Goal: Task Accomplishment & Management: Manage account settings

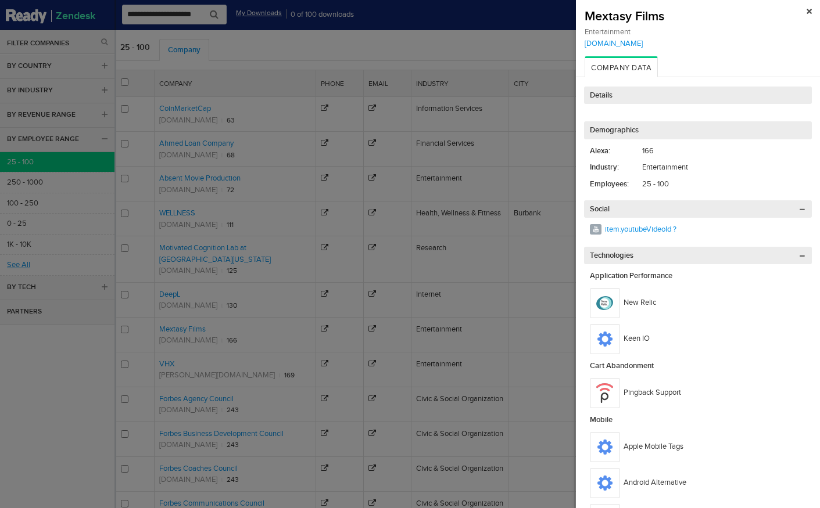
scroll to position [84, 0]
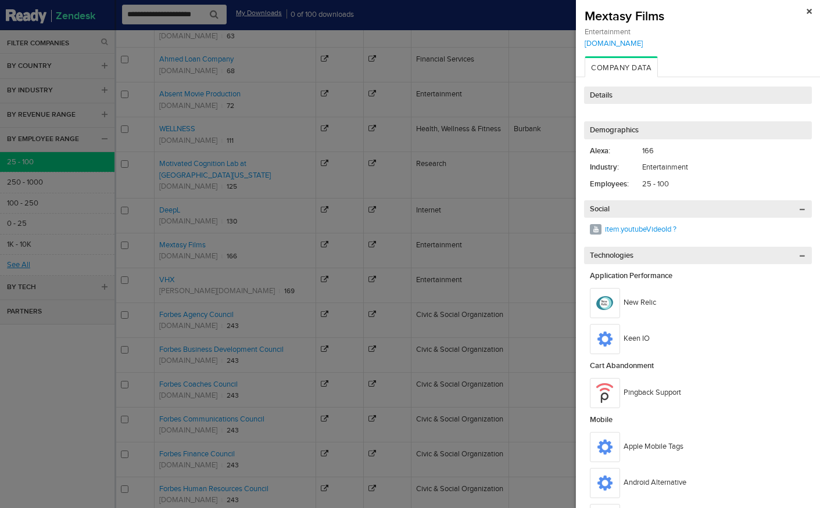
click at [812, 11] on div "Mextasy Films Entertainment mextasyfilms.com" at bounding box center [698, 28] width 244 height 56
click at [811, 11] on img at bounding box center [808, 11] width 5 height 5
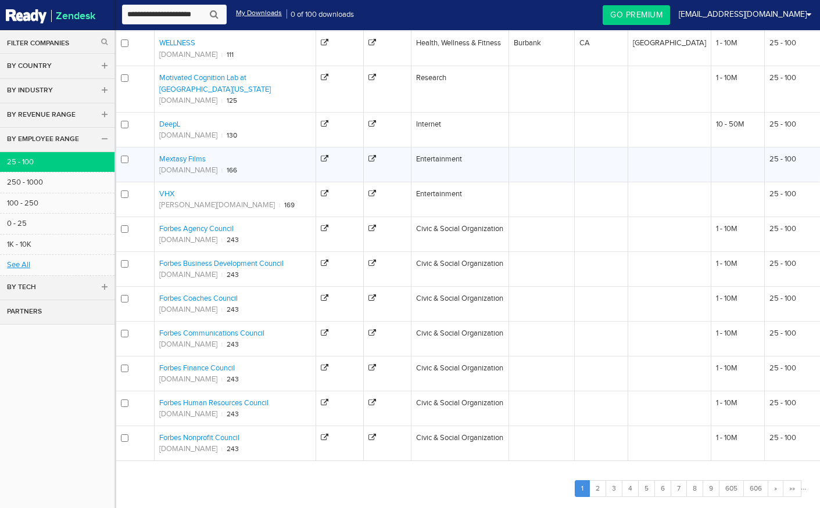
scroll to position [190, 0]
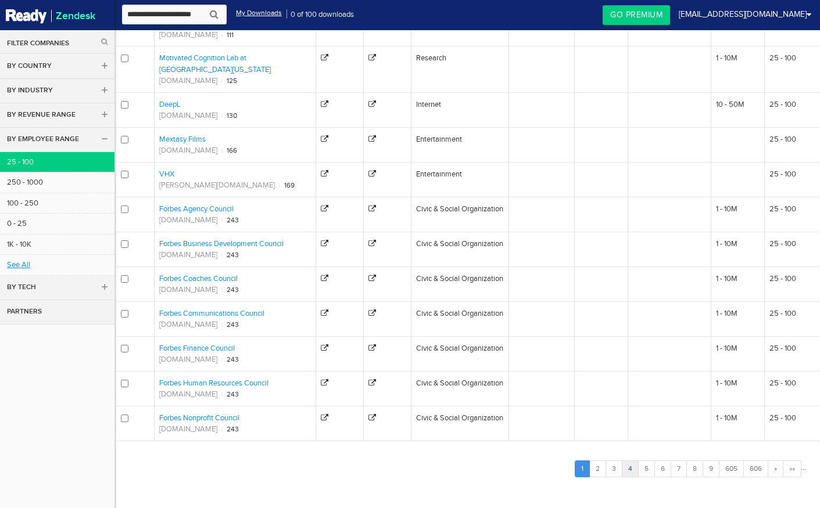
click at [630, 476] on link "4" at bounding box center [630, 469] width 17 height 17
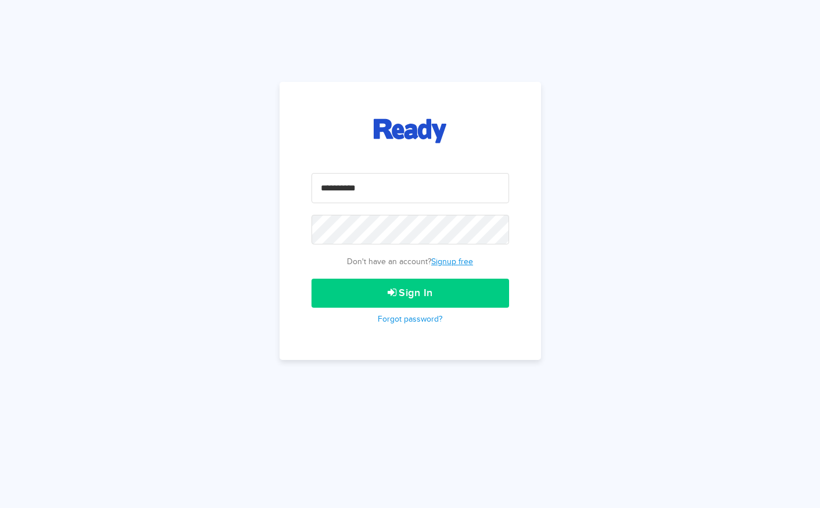
click at [372, 174] on input "email" at bounding box center [410, 188] width 198 height 30
click at [372, 196] on input "email" at bounding box center [410, 188] width 198 height 30
type input "**********"
click at [311, 279] on button "Sign In" at bounding box center [410, 293] width 198 height 29
